Goal: Use online tool/utility: Utilize a website feature to perform a specific function

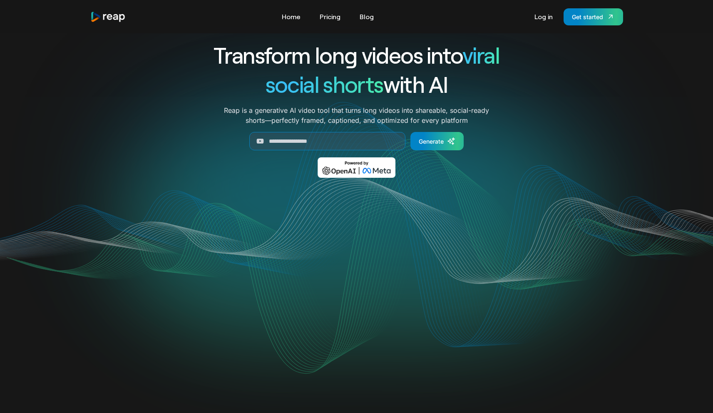
scroll to position [10, 0]
click at [365, 139] on input "Generate Form" at bounding box center [327, 140] width 156 height 18
paste input "**********"
type input "**********"
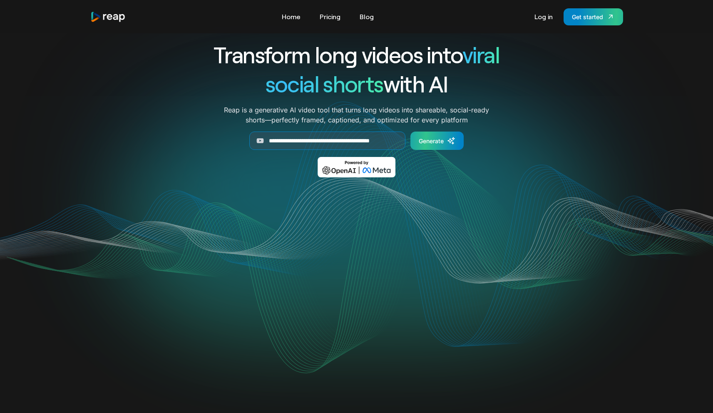
scroll to position [0, 0]
click at [427, 141] on div "Generate" at bounding box center [431, 140] width 25 height 9
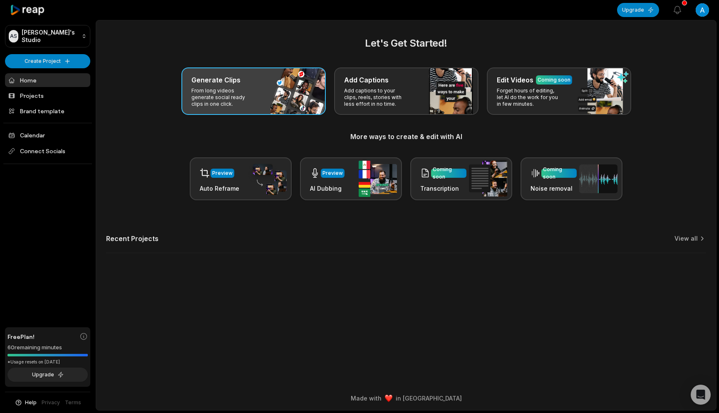
click at [238, 95] on p "From long videos generate social ready clips in one click." at bounding box center [223, 97] width 64 height 20
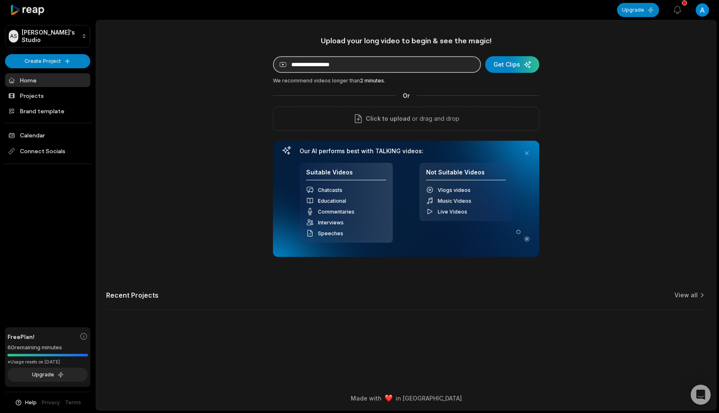
click at [415, 68] on input at bounding box center [377, 64] width 208 height 17
paste input "**********"
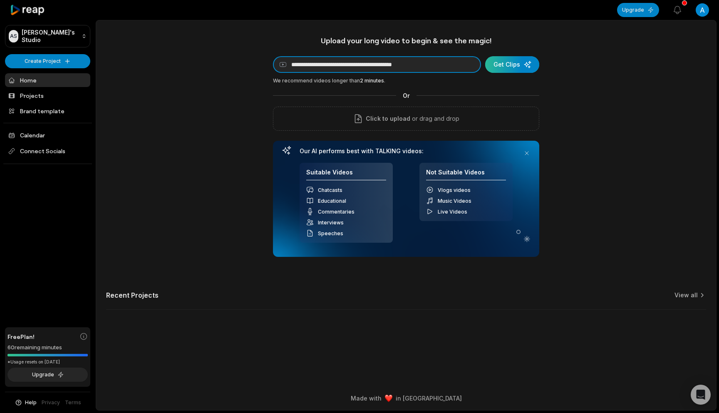
type input "**********"
click at [502, 67] on div "submit" at bounding box center [512, 64] width 54 height 17
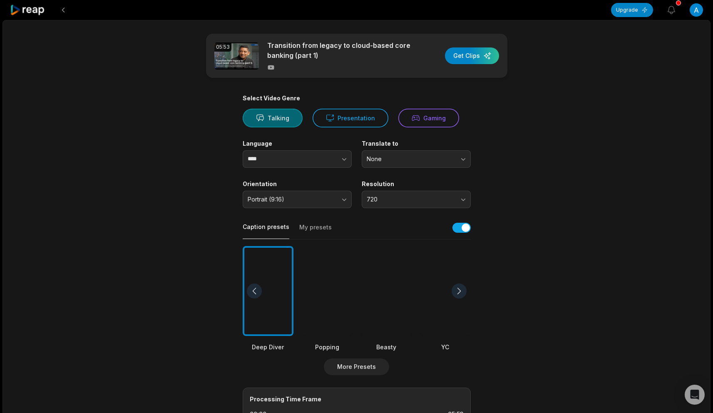
click at [278, 121] on button "Talking" at bounding box center [273, 118] width 60 height 19
click at [335, 163] on button "button" at bounding box center [327, 158] width 47 height 17
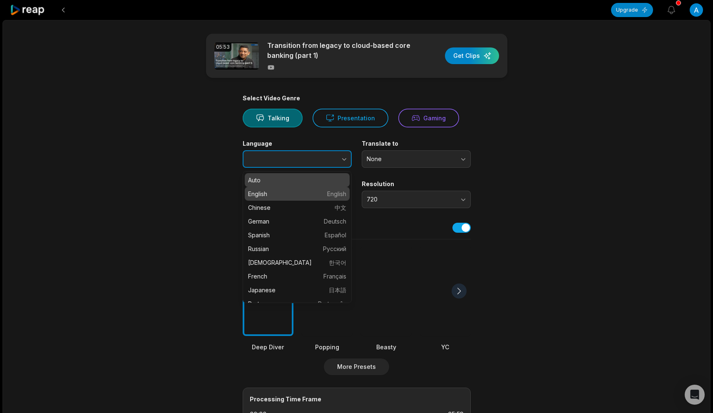
type input "*******"
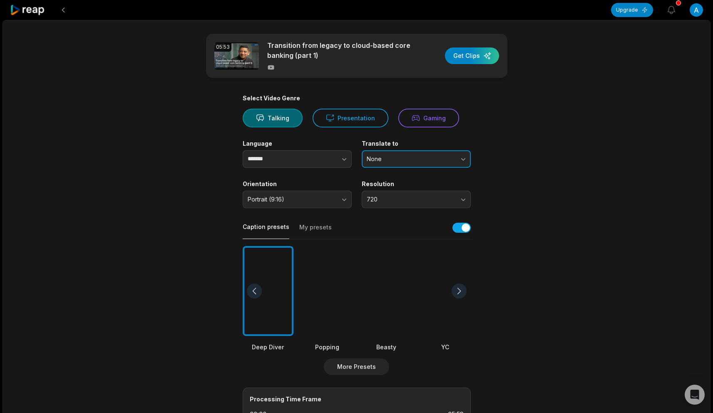
click at [412, 156] on span "None" at bounding box center [410, 158] width 87 height 7
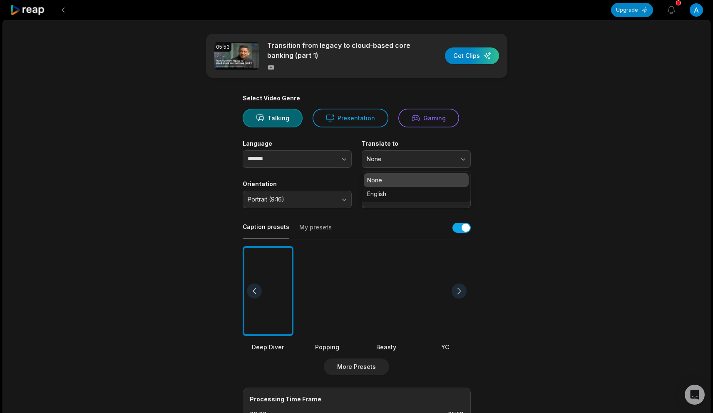
click at [397, 178] on p "None" at bounding box center [416, 180] width 98 height 9
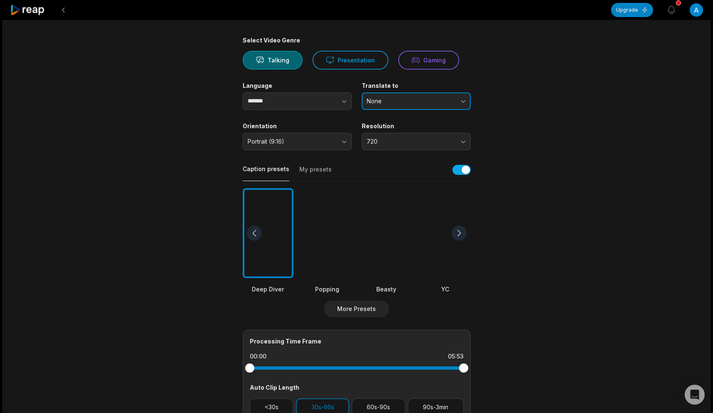
scroll to position [59, 0]
click at [447, 245] on div at bounding box center [445, 232] width 51 height 90
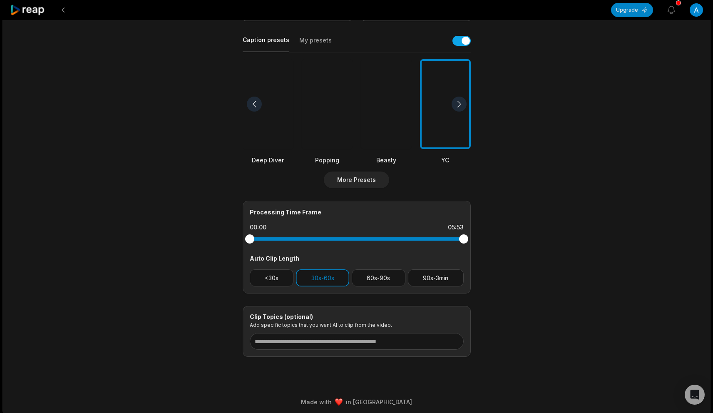
scroll to position [191, 0]
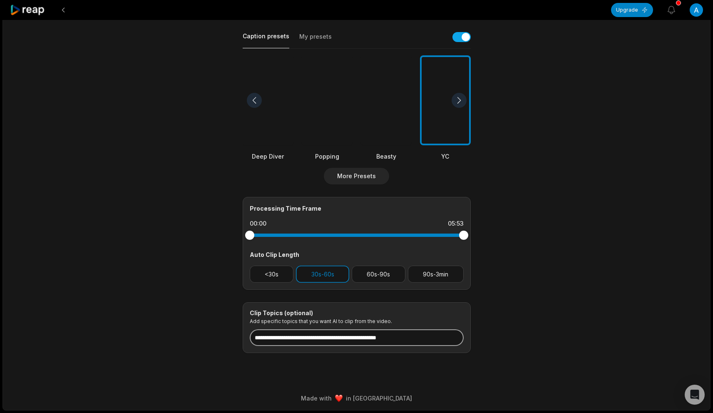
click at [360, 341] on input at bounding box center [357, 337] width 214 height 17
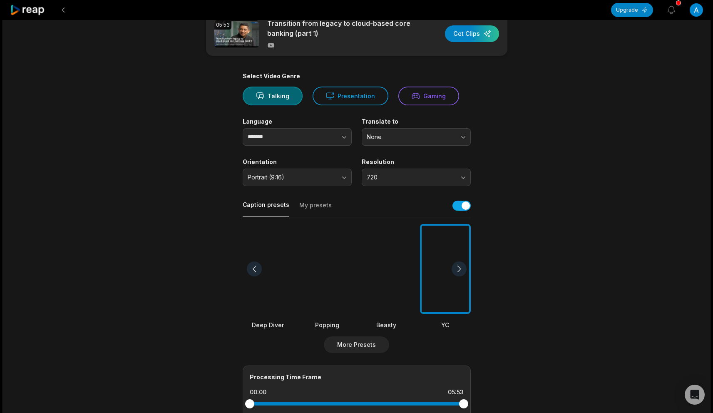
scroll to position [0, 0]
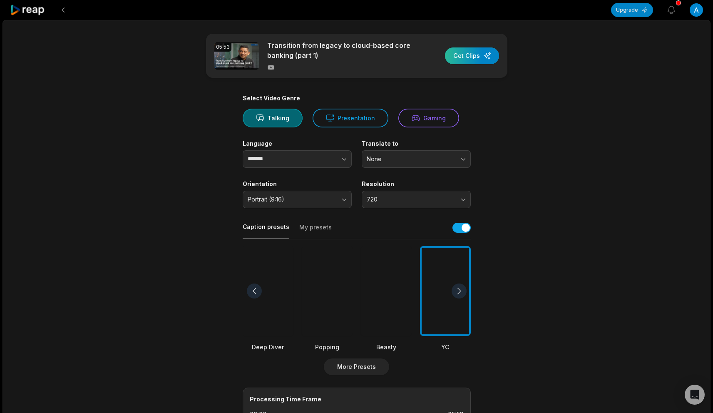
type input "**********"
click at [459, 59] on div "button" at bounding box center [472, 55] width 54 height 17
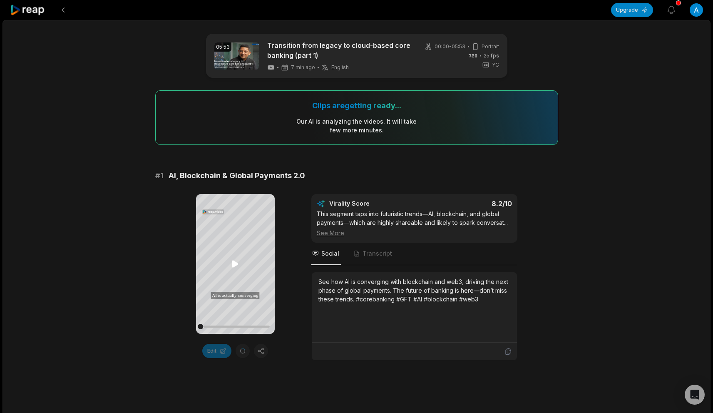
click at [235, 262] on icon at bounding box center [235, 263] width 6 height 7
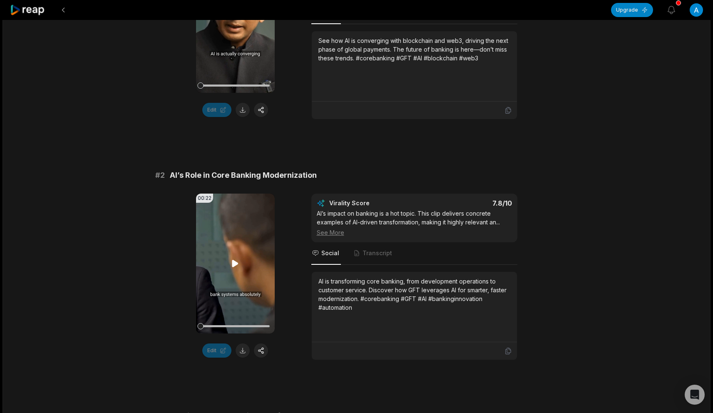
scroll to position [241, 0]
click at [233, 267] on icon at bounding box center [235, 263] width 10 height 10
click at [237, 264] on icon at bounding box center [235, 263] width 10 height 10
click at [237, 264] on icon at bounding box center [235, 263] width 6 height 7
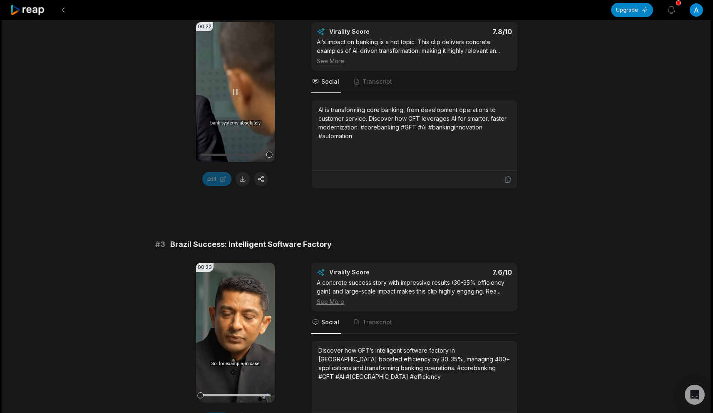
scroll to position [426, 0]
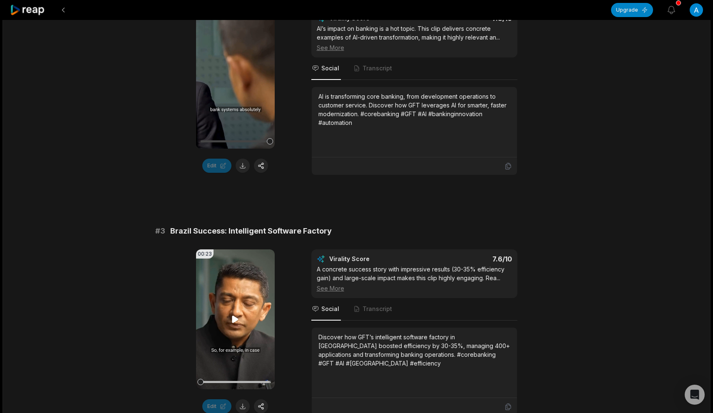
click at [236, 325] on video "Your browser does not support mp4 format." at bounding box center [235, 319] width 79 height 140
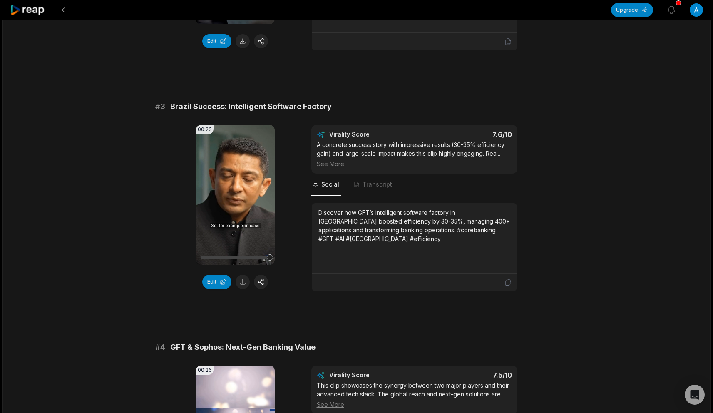
scroll to position [416, 0]
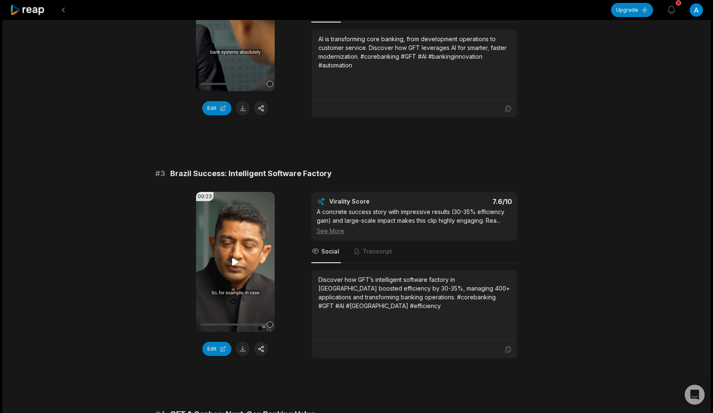
click at [245, 260] on video "Your browser does not support mp4 format." at bounding box center [235, 262] width 79 height 140
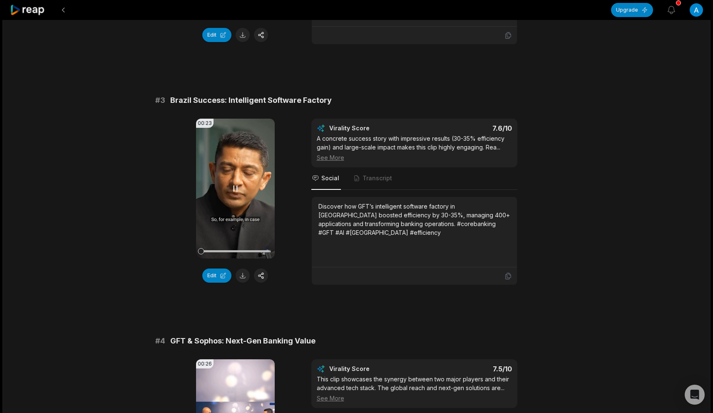
scroll to position [491, 0]
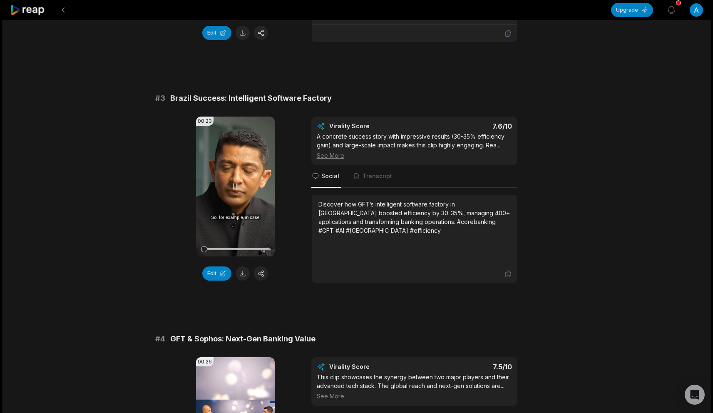
click at [231, 188] on icon at bounding box center [235, 186] width 10 height 10
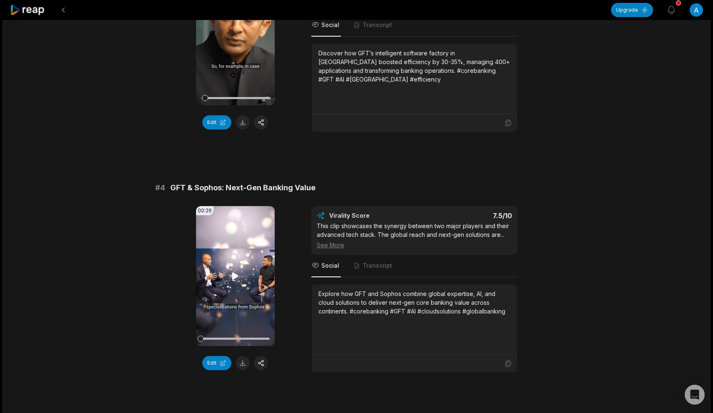
scroll to position [654, 0]
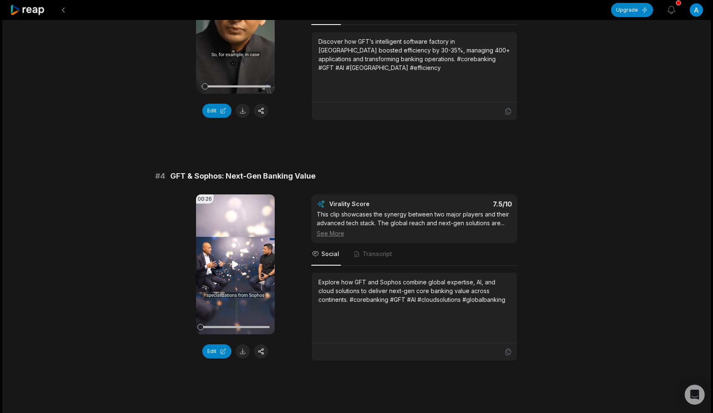
click at [233, 262] on icon at bounding box center [235, 263] width 6 height 7
click at [374, 256] on span "Transcript" at bounding box center [377, 254] width 30 height 8
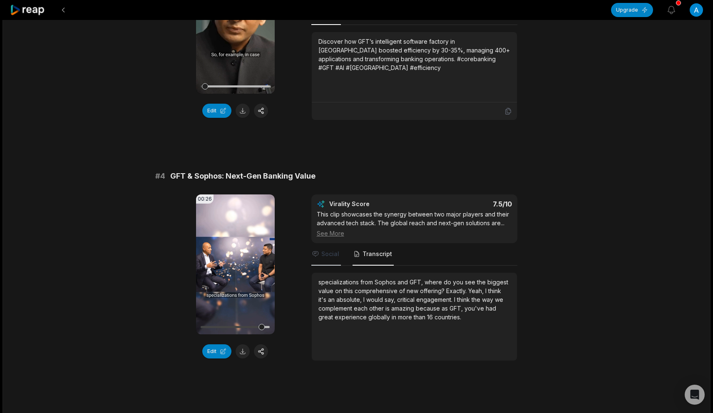
click at [321, 255] on span "Social" at bounding box center [330, 254] width 18 height 8
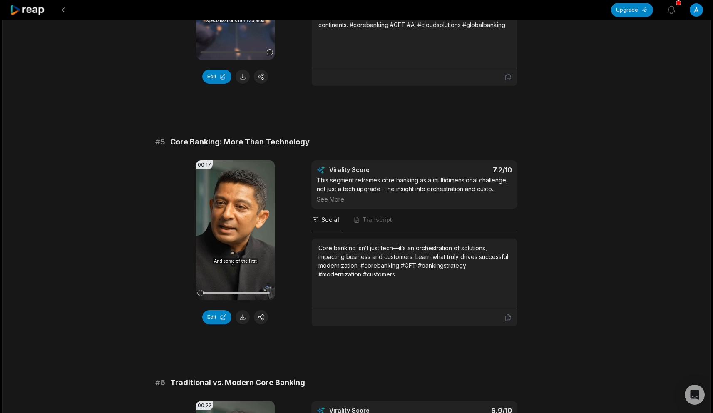
scroll to position [938, 0]
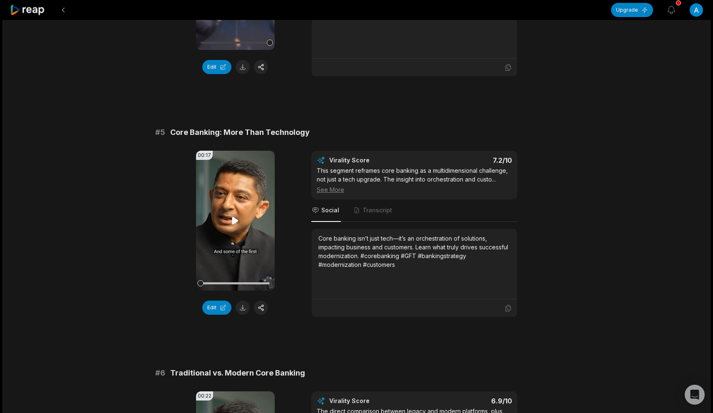
click at [235, 223] on icon at bounding box center [235, 221] width 10 height 10
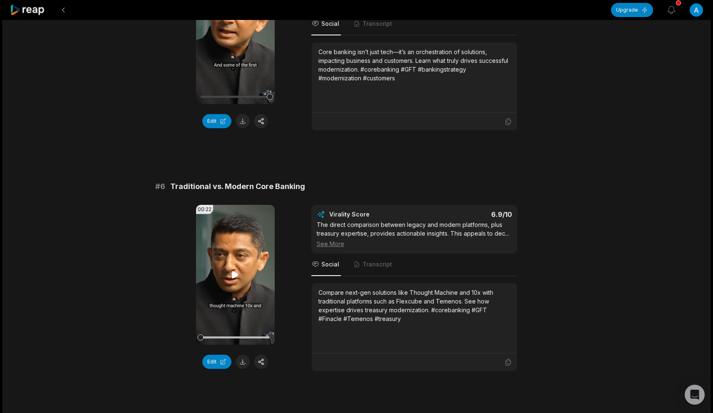
scroll to position [1142, 0]
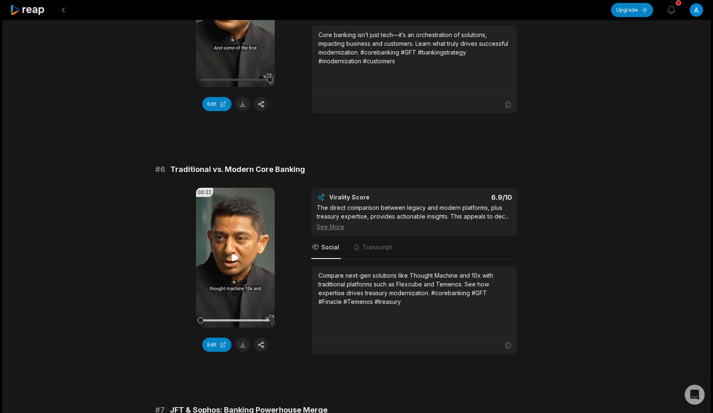
click at [231, 272] on video "Your browser does not support mp4 format." at bounding box center [235, 258] width 79 height 140
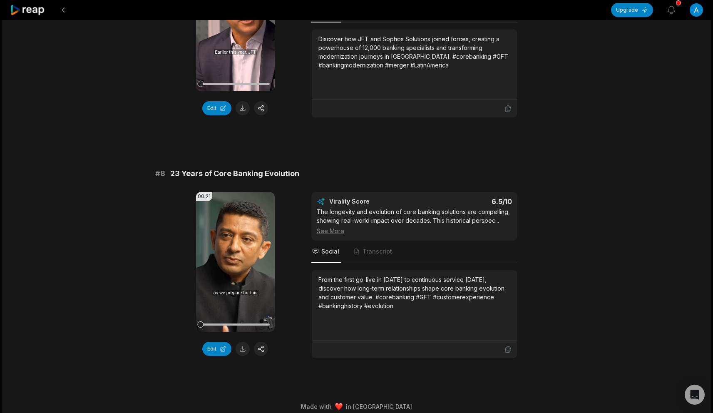
scroll to position [1627, 0]
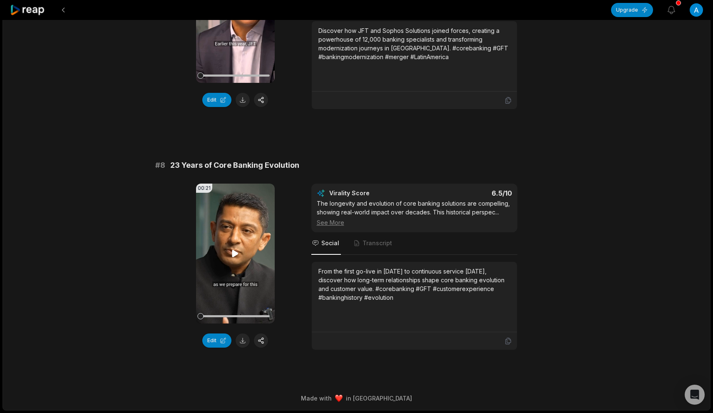
click at [234, 242] on video "Your browser does not support mp4 format." at bounding box center [235, 254] width 79 height 140
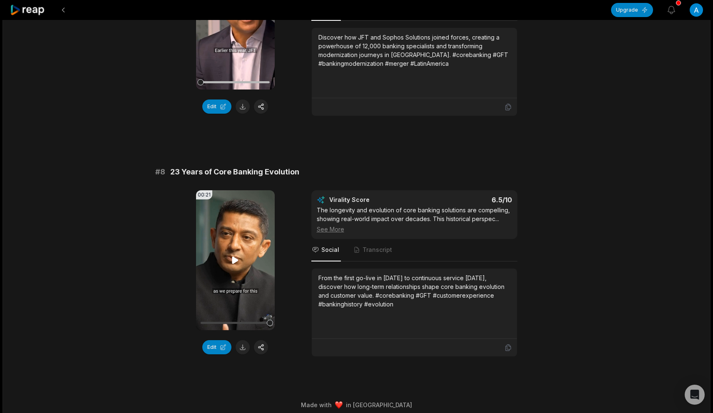
scroll to position [1619, 0]
